Goal: Task Accomplishment & Management: Use online tool/utility

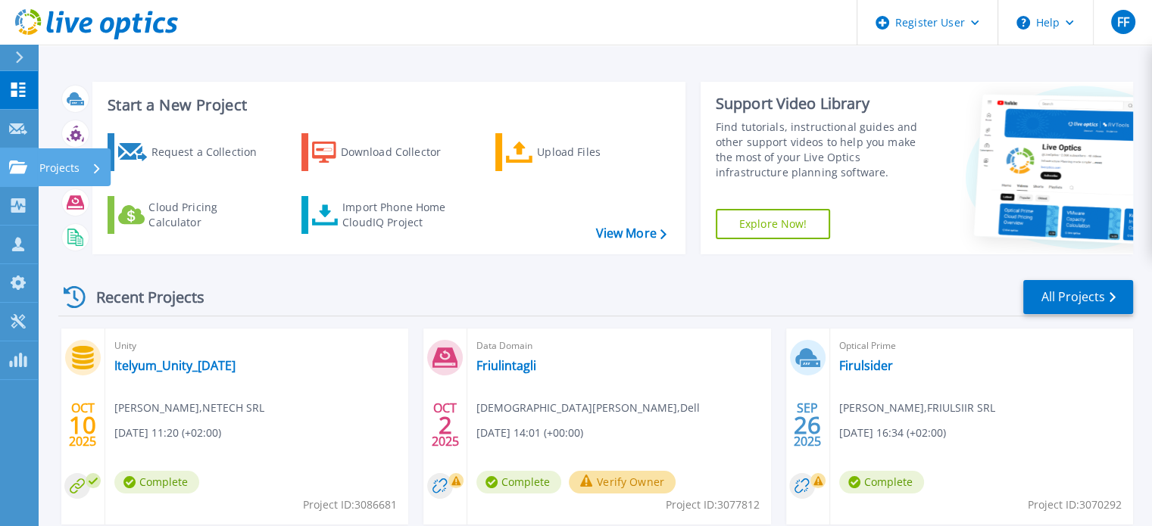
click at [22, 172] on icon at bounding box center [18, 167] width 18 height 13
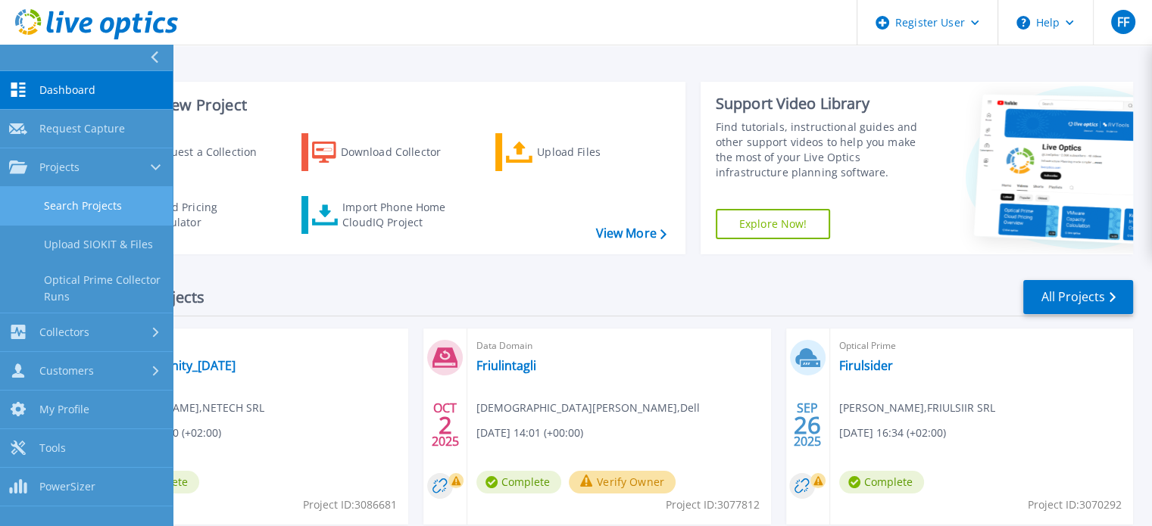
click at [61, 203] on link "Search Projects" at bounding box center [86, 206] width 173 height 39
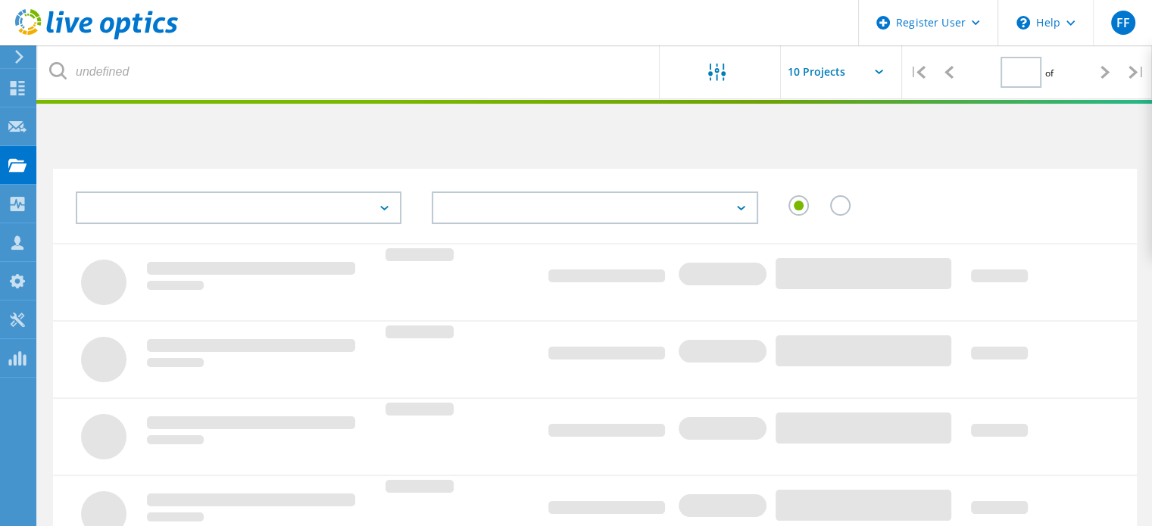
type input "1"
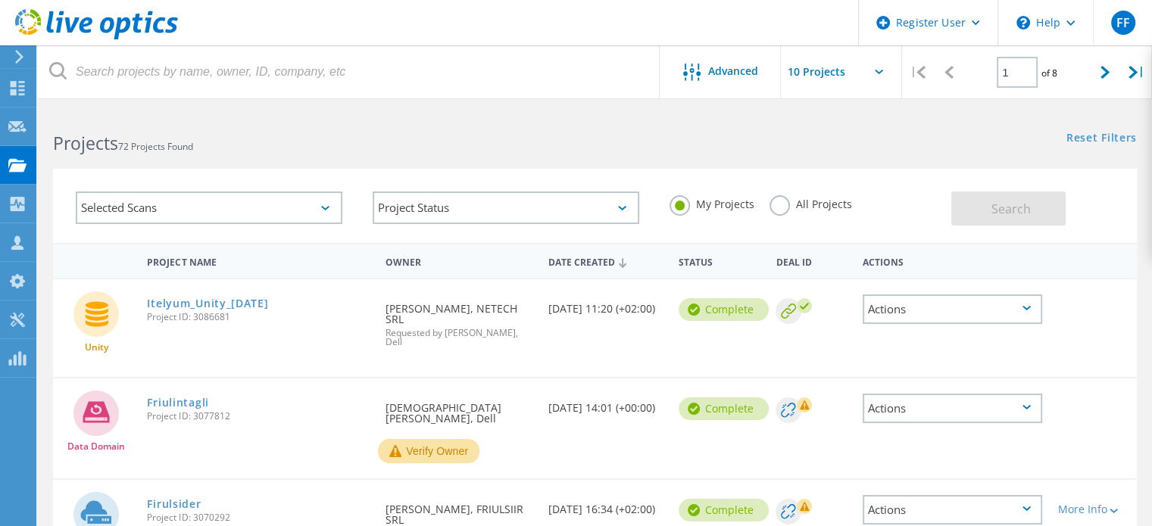
click at [783, 199] on label "All Projects" at bounding box center [810, 202] width 83 height 14
click at [0, 0] on input "All Projects" at bounding box center [0, 0] width 0 height 0
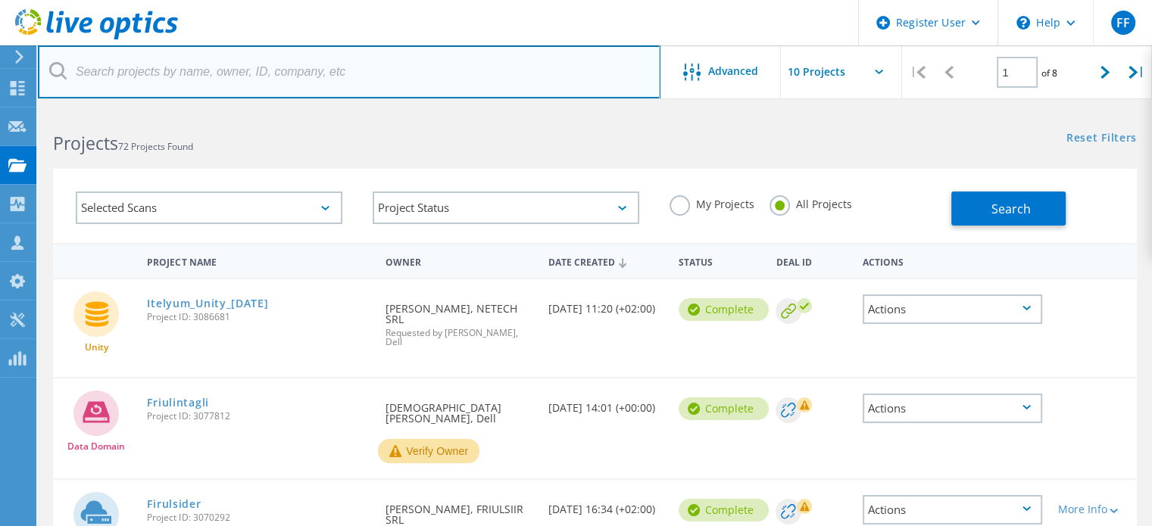
click at [328, 67] on input "text" at bounding box center [349, 71] width 623 height 53
paste input "giorgio.varetto@autajon.it"
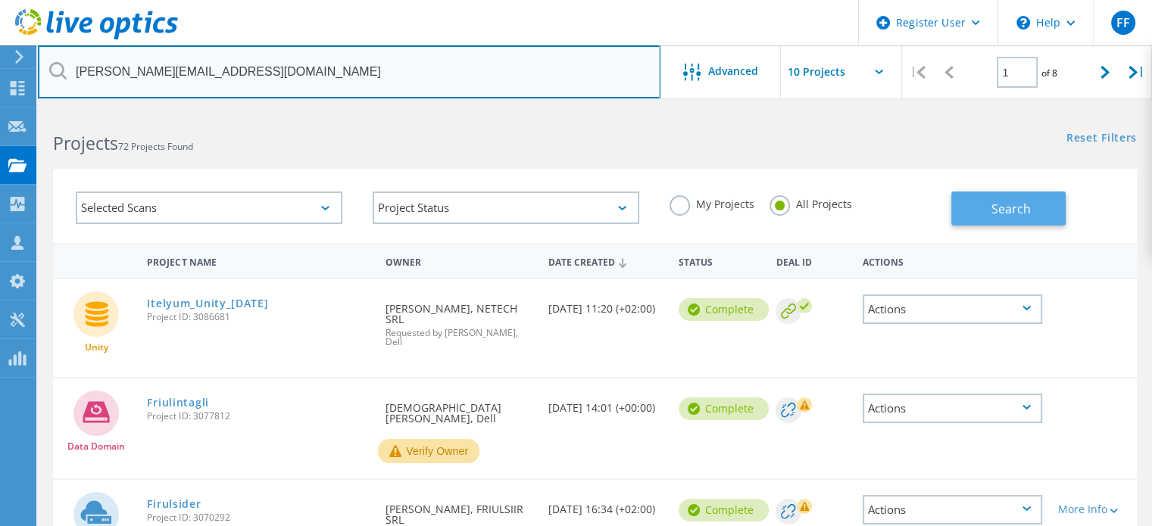
type input "giorgio.varetto@autajon.it"
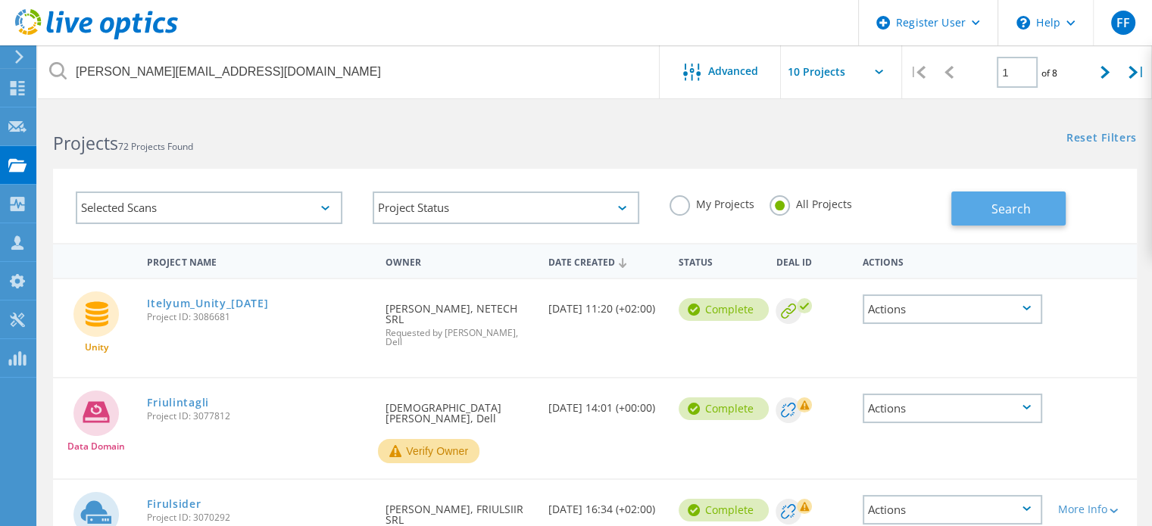
click at [1012, 205] on span "Search" at bounding box center [1010, 209] width 39 height 17
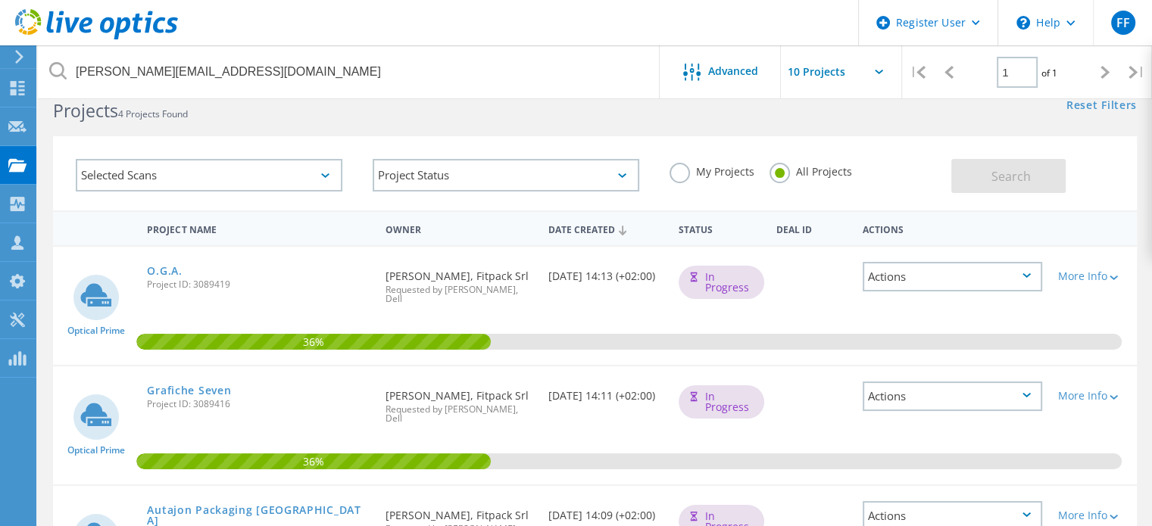
scroll to position [21, 0]
